Goal: Task Accomplishment & Management: Manage account settings

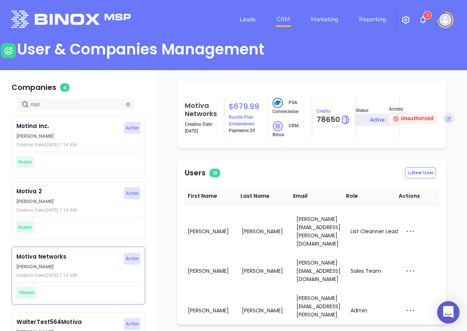
scroll to position [67, 0]
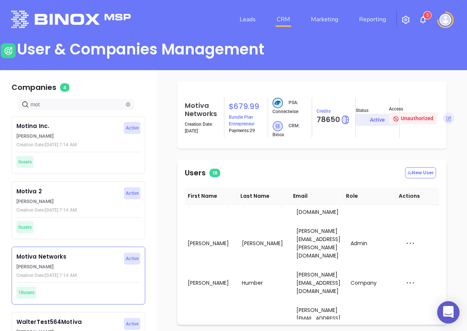
drag, startPoint x: 0, startPoint y: 0, endPoint x: 287, endPoint y: 19, distance: 288.0
click at [287, 19] on link "CRM" at bounding box center [283, 19] width 19 height 15
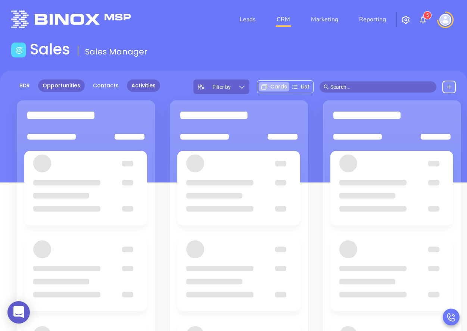
click at [140, 86] on link "Activities" at bounding box center [143, 86] width 33 height 12
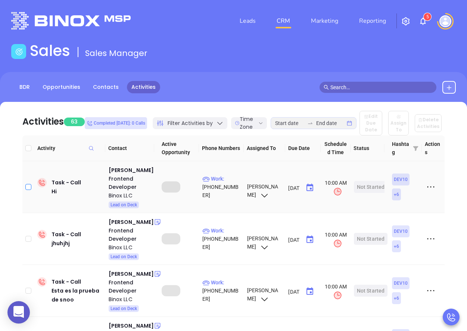
click at [30, 190] on input "checkbox" at bounding box center [28, 187] width 6 height 6
checkbox input "true"
click at [434, 125] on button "Delete Activities" at bounding box center [428, 123] width 27 height 18
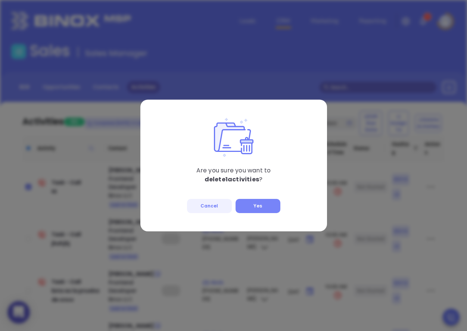
click at [261, 206] on button "Yes" at bounding box center [258, 206] width 45 height 14
